Goal: Transaction & Acquisition: Purchase product/service

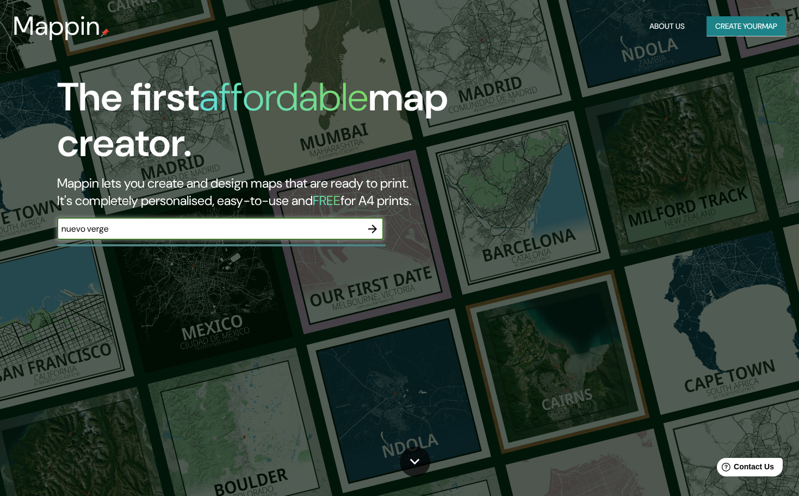
type input "nuevo vergel"
click at [376, 225] on icon "button" at bounding box center [372, 228] width 13 height 13
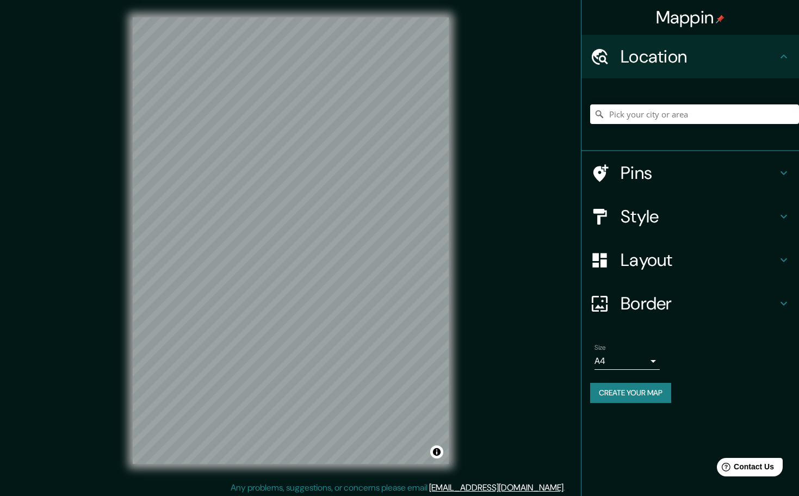
click at [784, 58] on icon at bounding box center [783, 56] width 13 height 13
click at [702, 181] on h4 "Pins" at bounding box center [698, 173] width 157 height 22
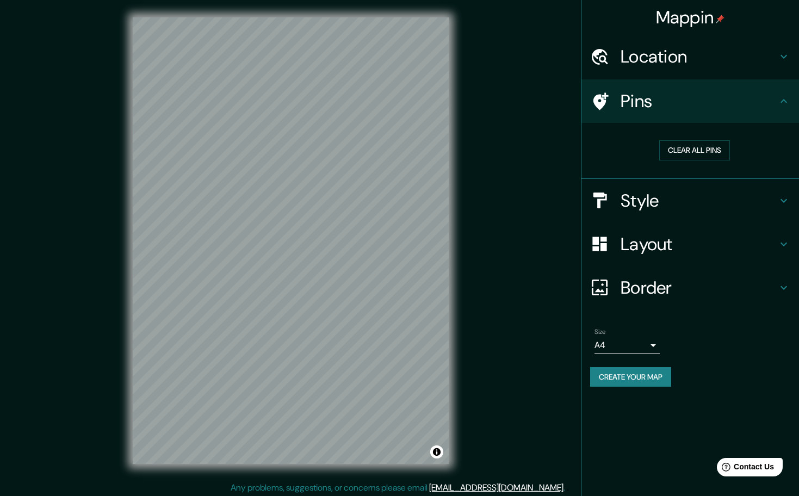
click at [688, 197] on h4 "Style" at bounding box center [698, 201] width 157 height 22
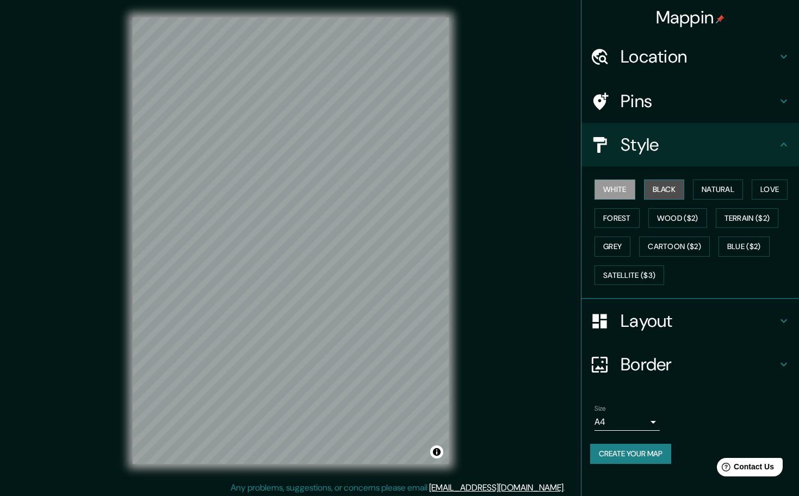
click at [681, 189] on button "Black" at bounding box center [664, 189] width 41 height 20
click at [711, 189] on button "Natural" at bounding box center [718, 189] width 50 height 20
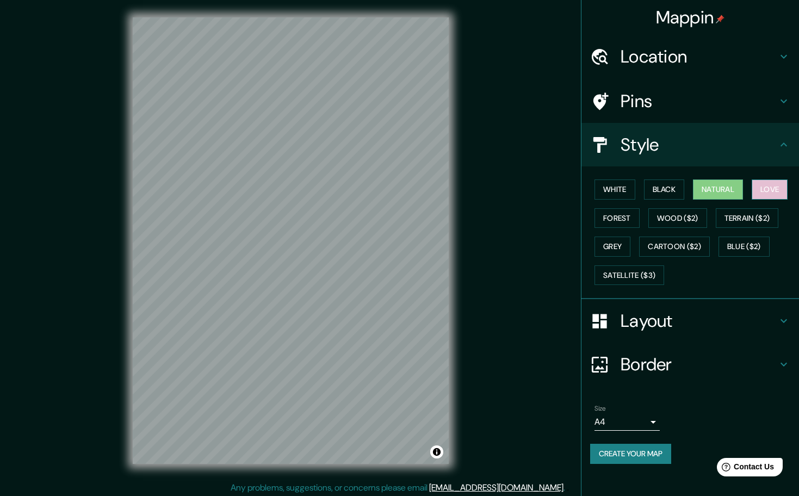
click at [779, 186] on button "Love" at bounding box center [770, 189] width 36 height 20
click at [761, 215] on button "Terrain ($2)" at bounding box center [747, 218] width 63 height 20
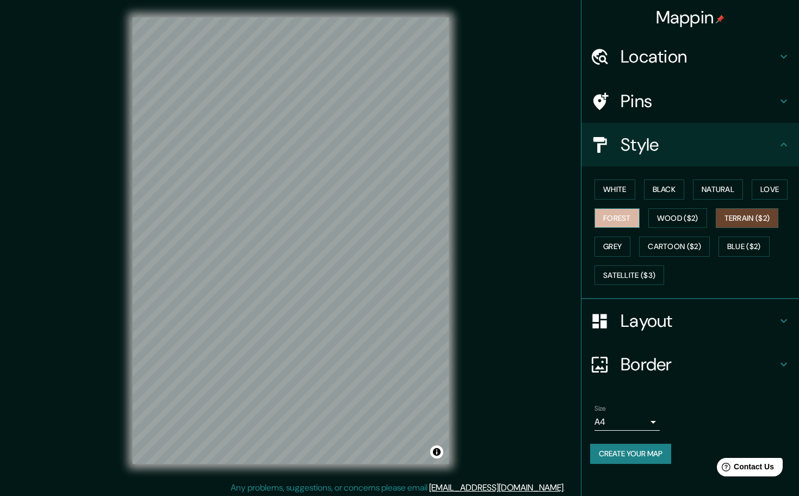
click at [608, 216] on button "Forest" at bounding box center [616, 218] width 45 height 20
click at [628, 192] on button "White" at bounding box center [614, 189] width 41 height 20
click at [650, 187] on button "Black" at bounding box center [664, 189] width 41 height 20
click at [727, 187] on button "Natural" at bounding box center [718, 189] width 50 height 20
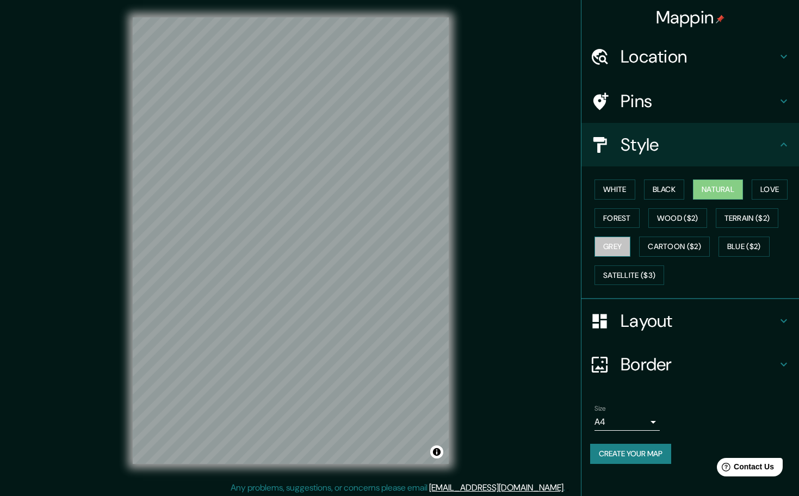
click at [624, 239] on button "Grey" at bounding box center [612, 247] width 36 height 20
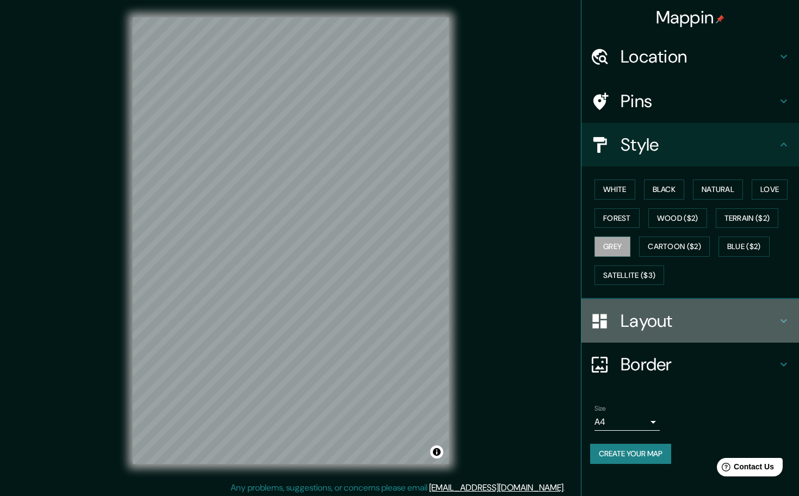
click at [667, 314] on h4 "Layout" at bounding box center [698, 321] width 157 height 22
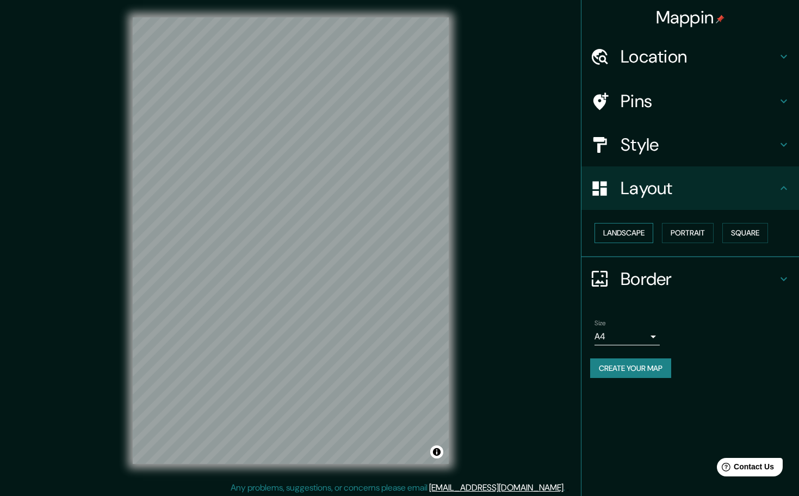
click at [642, 237] on button "Landscape" at bounding box center [623, 233] width 59 height 20
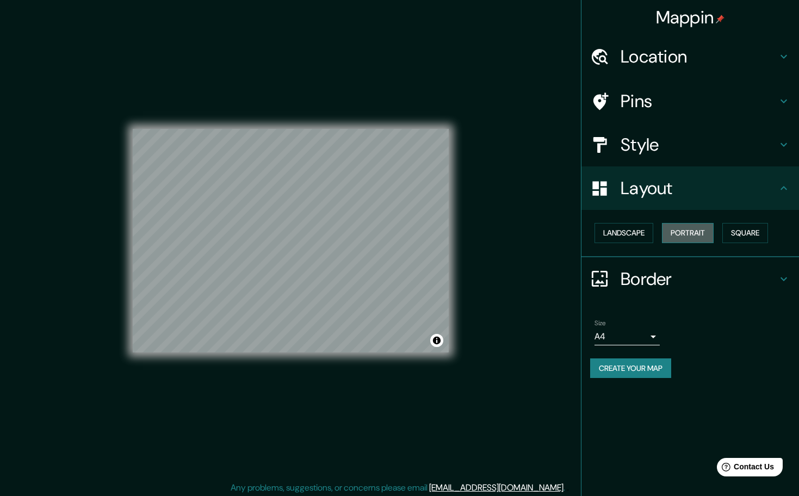
click at [688, 230] on button "Portrait" at bounding box center [688, 233] width 52 height 20
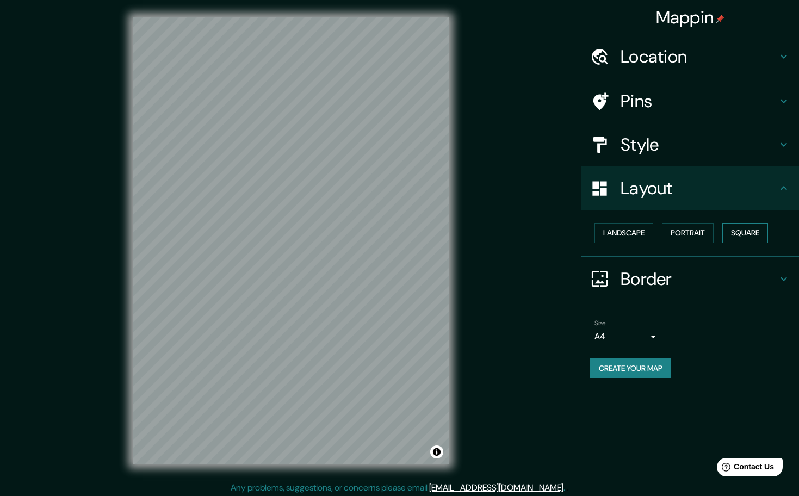
click at [749, 229] on button "Square" at bounding box center [745, 233] width 46 height 20
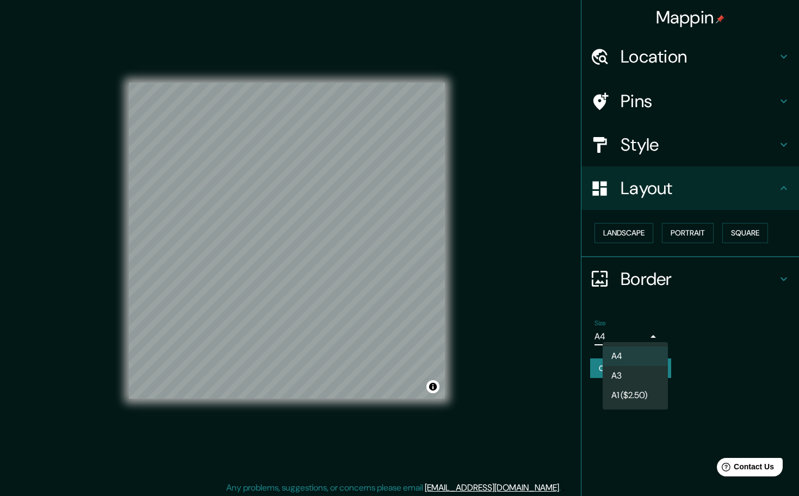
click at [651, 338] on body "Mappin Location Pins Style Layout Landscape Portrait Square Border Choose a bor…" at bounding box center [399, 248] width 799 height 496
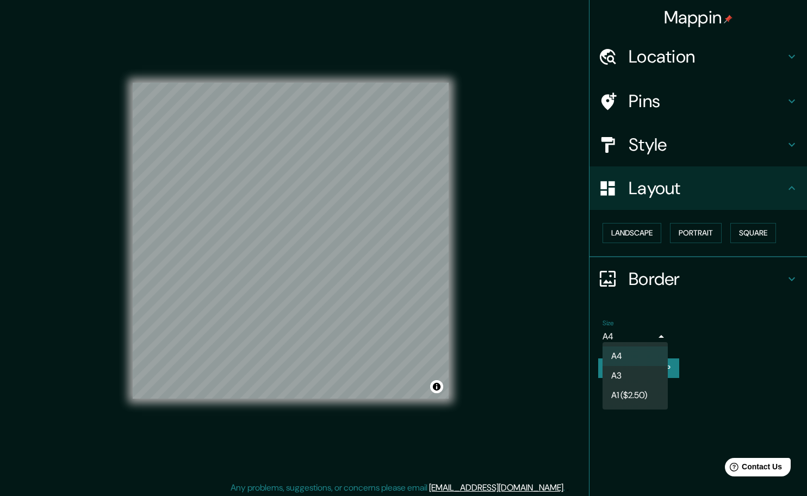
click at [656, 352] on li "A4" at bounding box center [635, 356] width 65 height 20
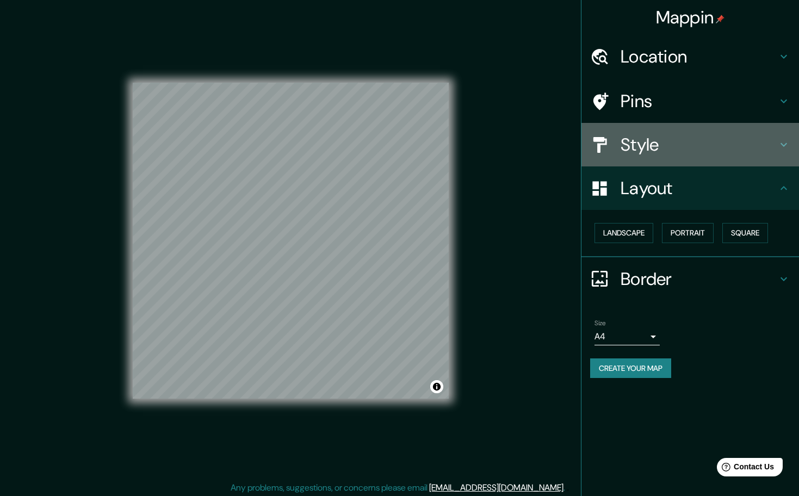
click at [661, 144] on h4 "Style" at bounding box center [698, 145] width 157 height 22
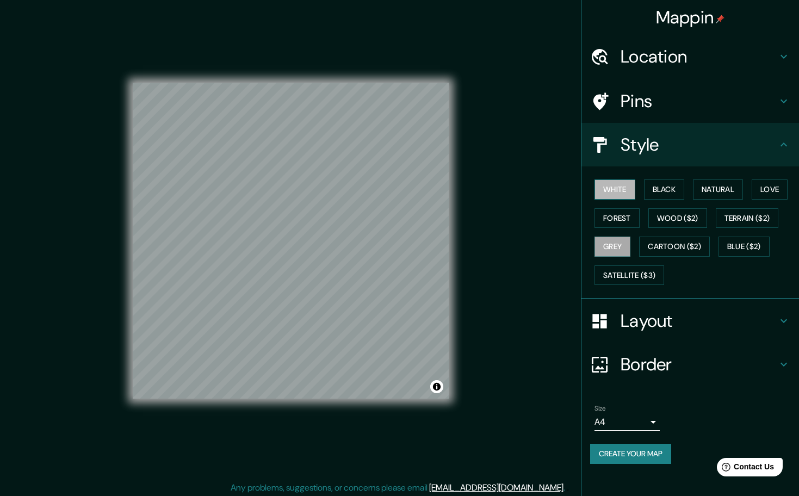
click at [617, 190] on button "White" at bounding box center [614, 189] width 41 height 20
click at [681, 187] on button "Black" at bounding box center [664, 189] width 41 height 20
